Goal: Task Accomplishment & Management: Manage account settings

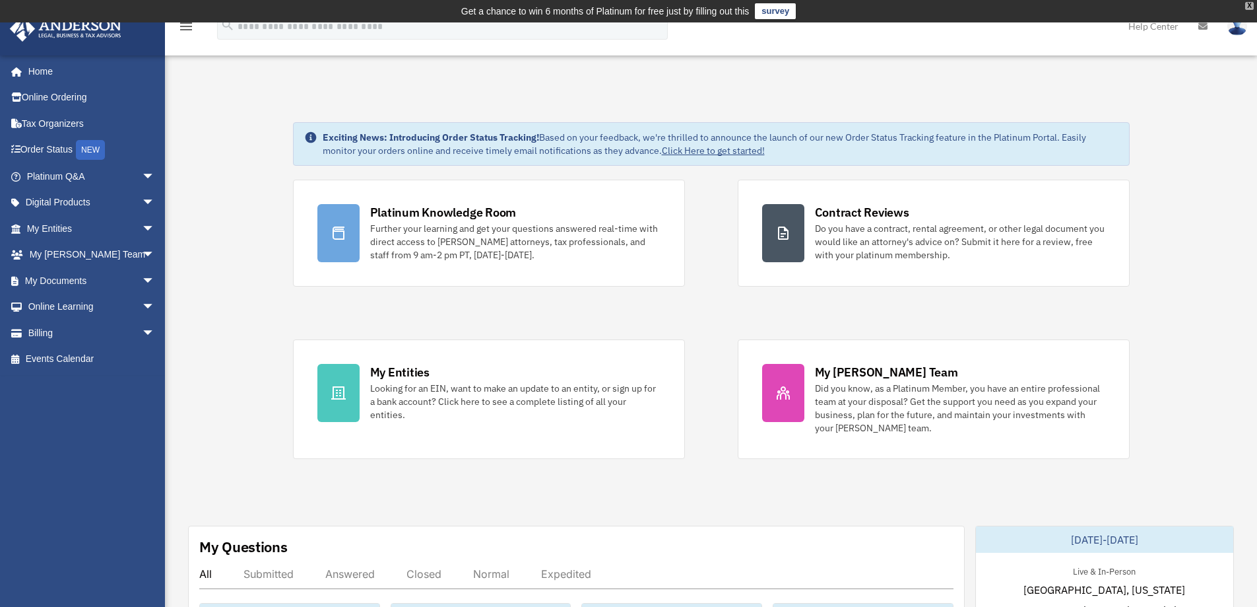
click at [1246, 3] on div "X" at bounding box center [1250, 6] width 9 height 8
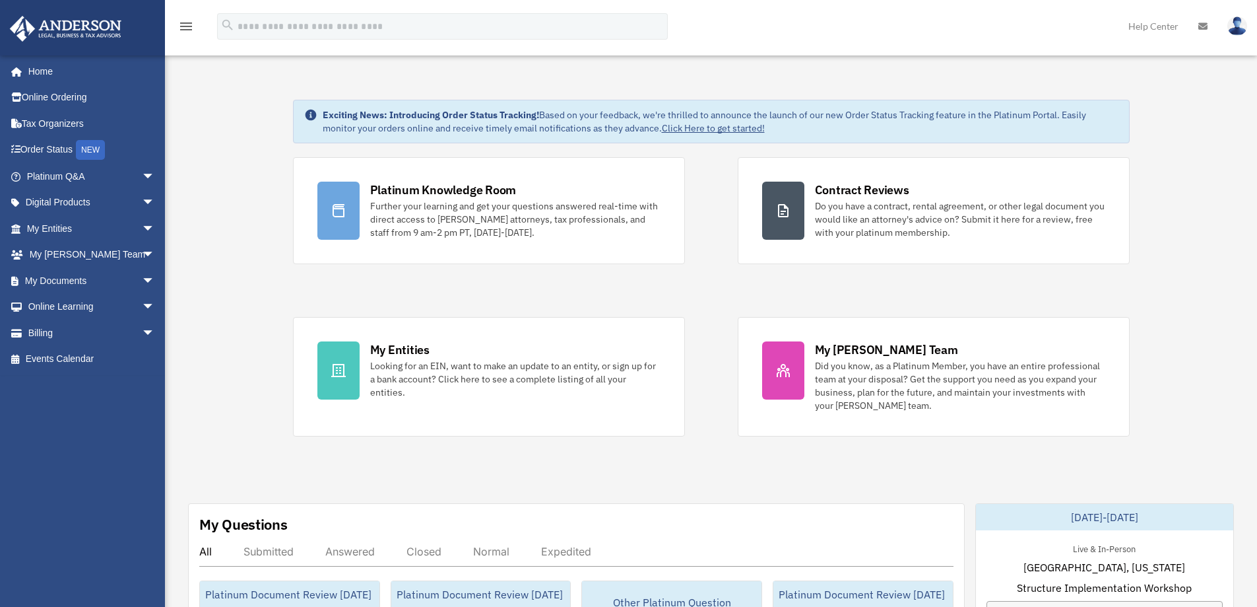
click at [1230, 30] on img at bounding box center [1238, 26] width 20 height 19
drag, startPoint x: 256, startPoint y: 1, endPoint x: 218, endPoint y: 222, distance: 225.1
click at [1236, 27] on img at bounding box center [1238, 26] width 20 height 19
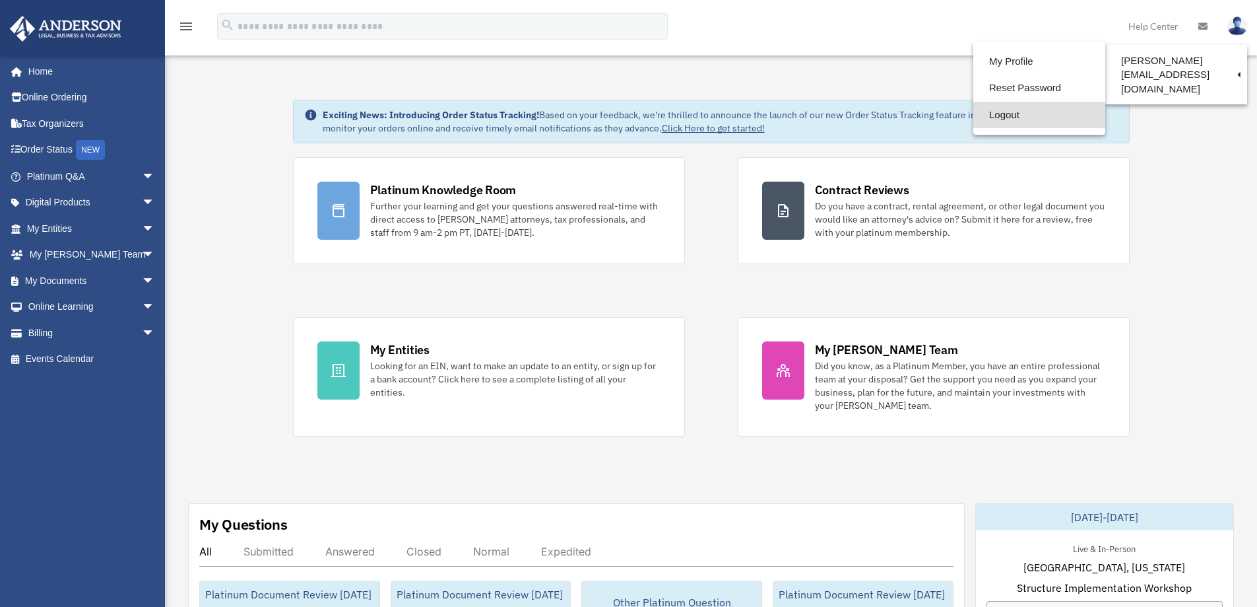
click at [974, 110] on link "Logout" at bounding box center [1040, 115] width 132 height 27
